Goal: Communication & Community: Answer question/provide support

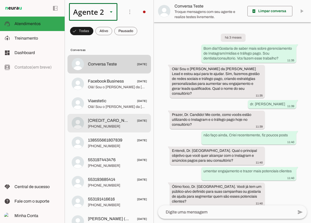
click at [104, 119] on span "[CREDIT_CARD_NUMBER]" at bounding box center [109, 120] width 42 height 6
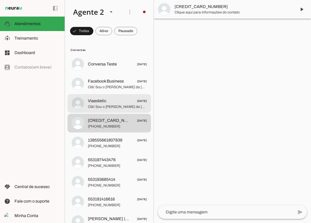
click at [106, 106] on span "Olá! Sou o [PERSON_NAME] da [PERSON_NAME] Lead e estou aqui para te ajudar. Som…" at bounding box center [117, 106] width 59 height 5
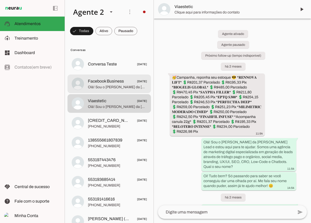
click at [108, 86] on span "Olá! Sou o [PERSON_NAME] da [PERSON_NAME] Lead e estou aqui para te ajudar. Qua…" at bounding box center [117, 87] width 59 height 5
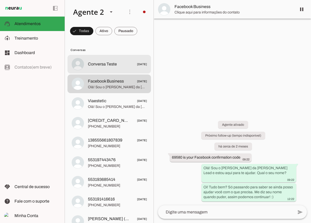
click at [112, 64] on span "Conversa Teste" at bounding box center [102, 64] width 29 height 6
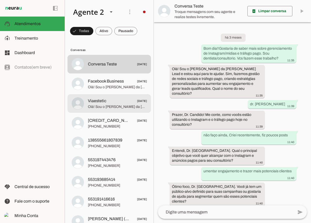
click at [103, 107] on span "Olá! Sou o [PERSON_NAME] da [PERSON_NAME] Lead e estou aqui para te ajudar. Som…" at bounding box center [117, 106] width 59 height 5
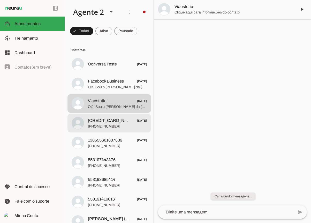
click at [102, 125] on span "[PHONE_NUMBER]" at bounding box center [117, 126] width 59 height 5
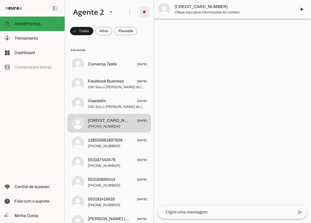
click at [143, 12] on span at bounding box center [144, 12] width 12 height 12
